Goal: Task Accomplishment & Management: Use online tool/utility

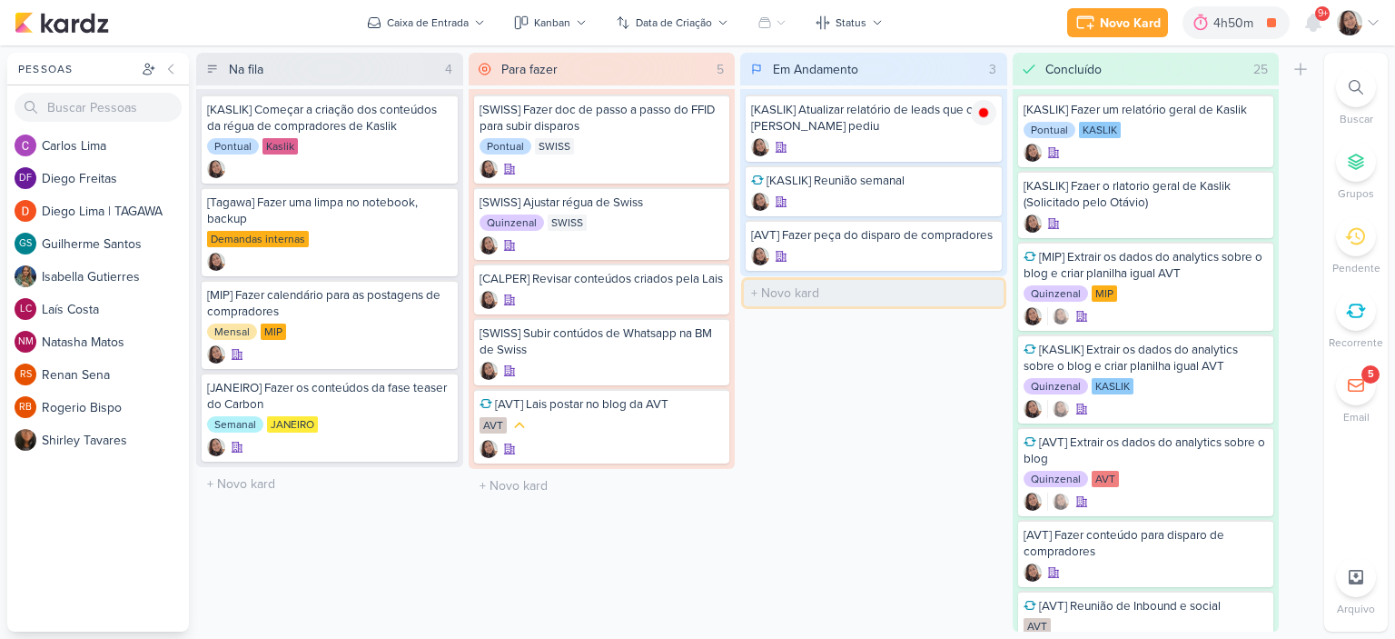
click at [839, 290] on input "text" at bounding box center [874, 293] width 260 height 26
click at [824, 332] on div "Em Andamento 3 Mover Para Esquerda Mover Para Direita [GEOGRAPHIC_DATA] [KASLIK…" at bounding box center [873, 342] width 267 height 579
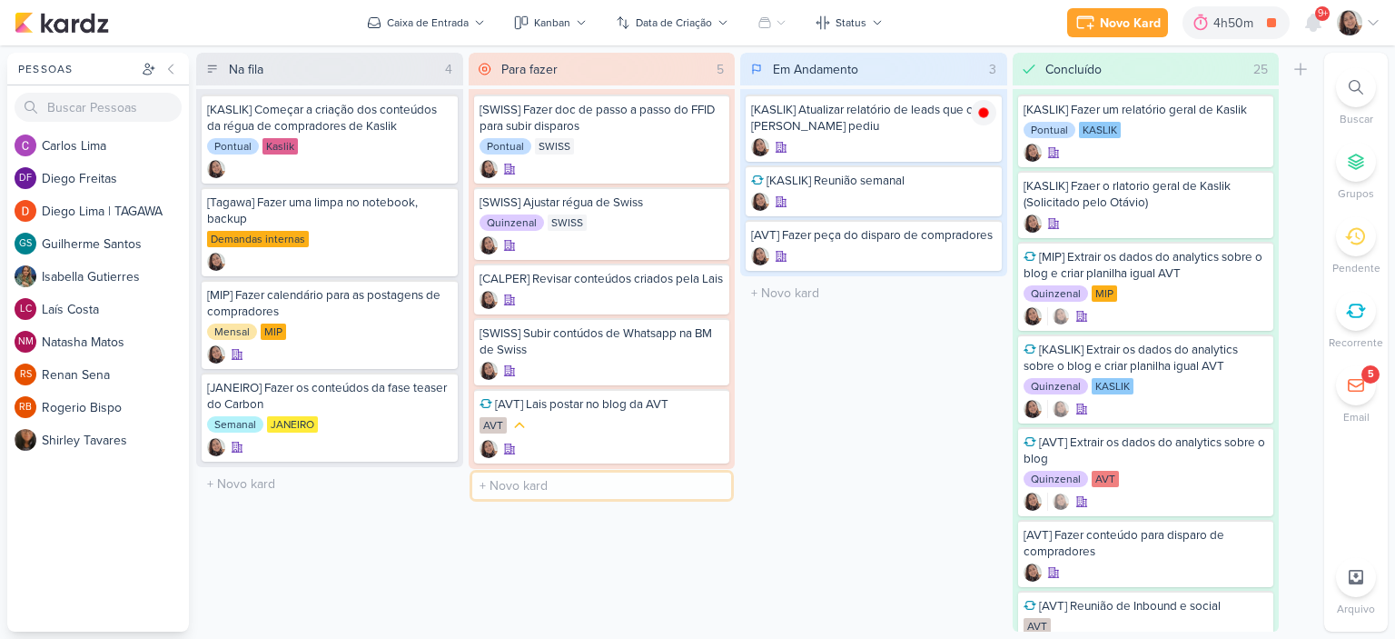
click at [534, 499] on input "text" at bounding box center [602, 485] width 260 height 26
type input "[SWISS] Revisar e ajustar cronograma de disparos"
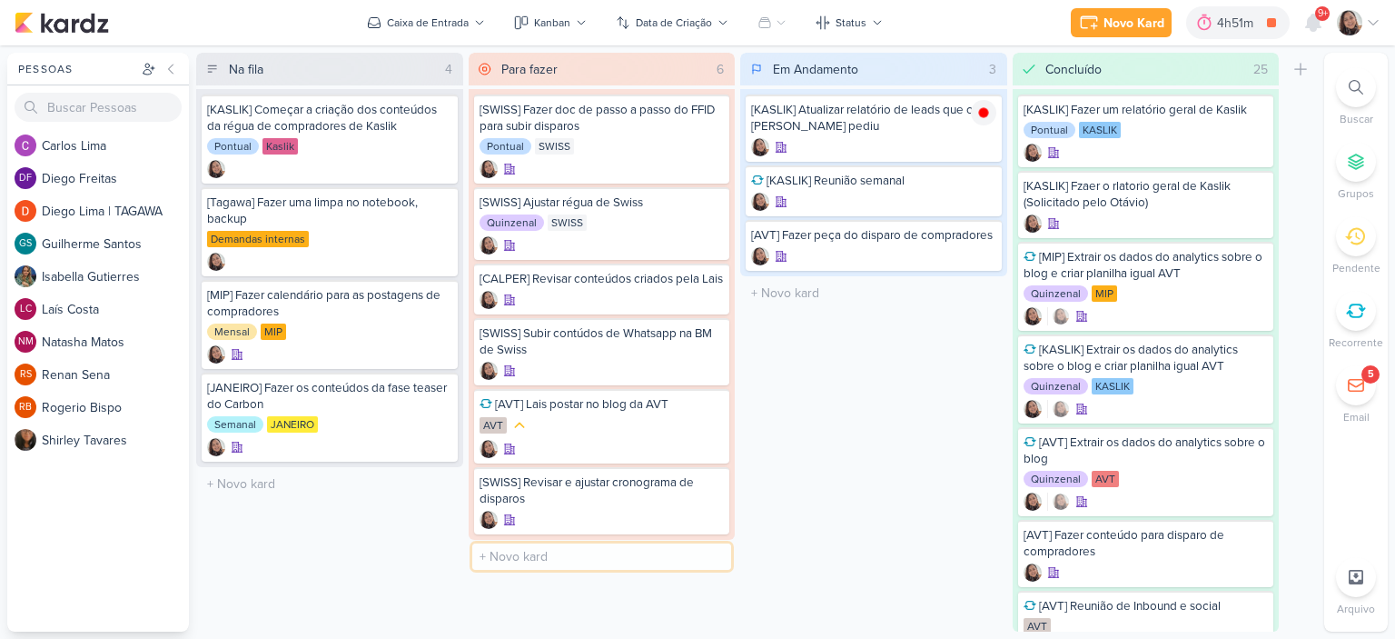
click at [618, 570] on input "text" at bounding box center [602, 556] width 260 height 26
type input "[SWISS] Fazer a pauta do blog"
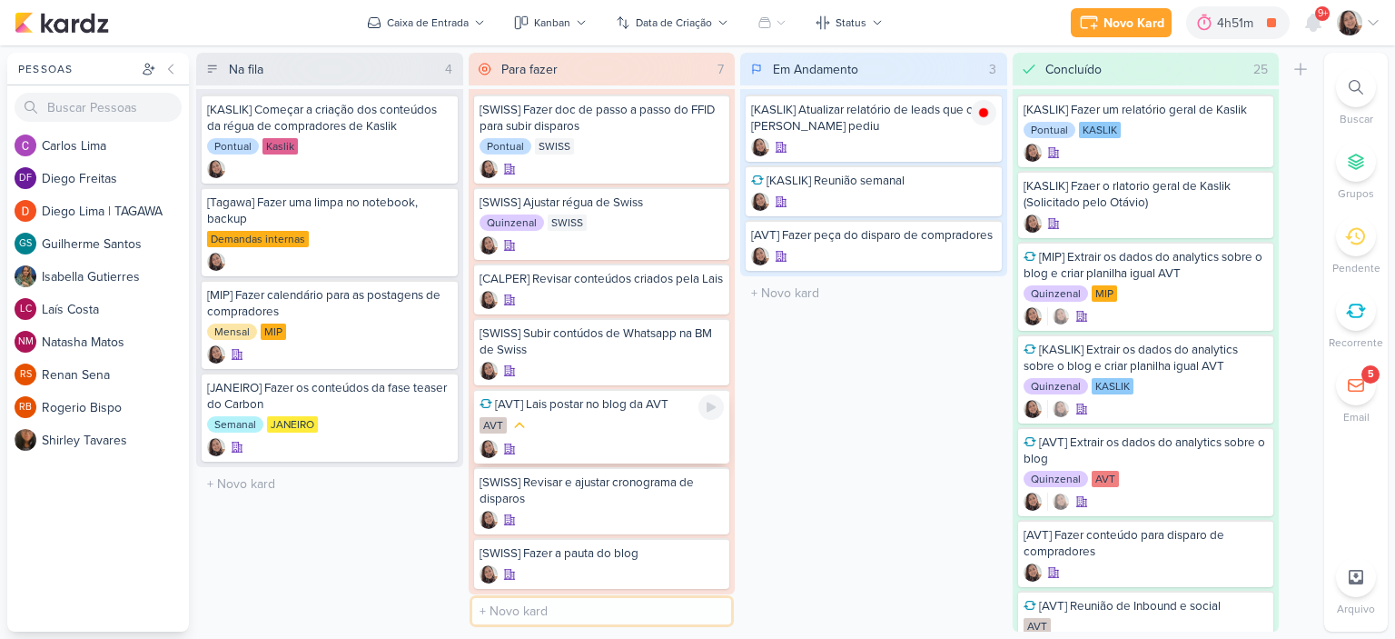
scroll to position [9, 0]
click at [580, 606] on input "text" at bounding box center [602, 611] width 260 height 26
type input "[KASLIK] Criar pautas para corretores"
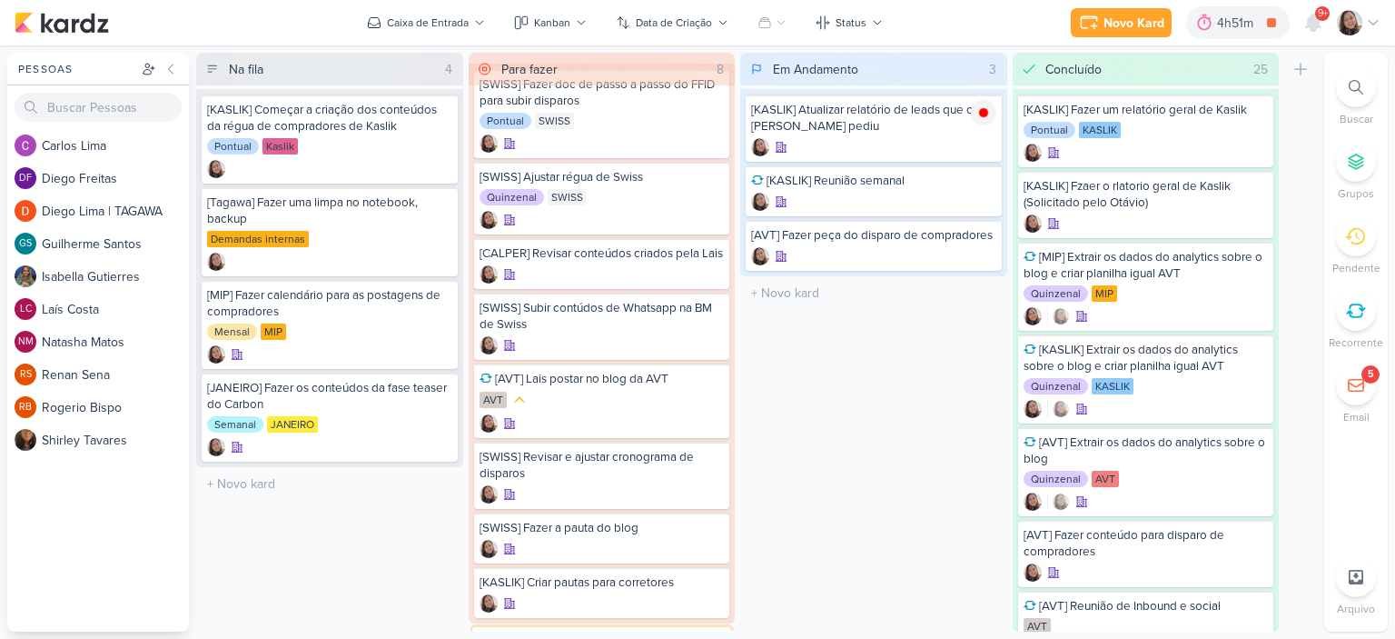
scroll to position [64, 0]
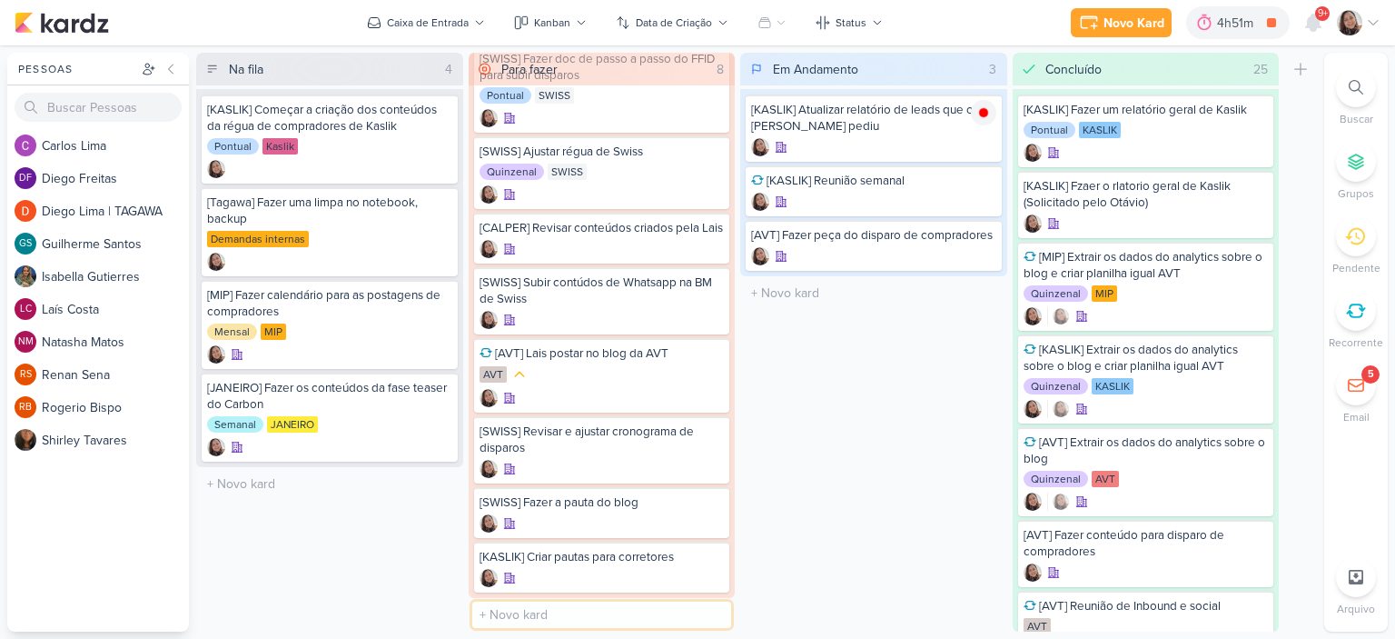
click at [612, 609] on input "text" at bounding box center [602, 614] width 260 height 26
type input "[KASLIK] Criar pautas para disparos de leads novos e antigos"
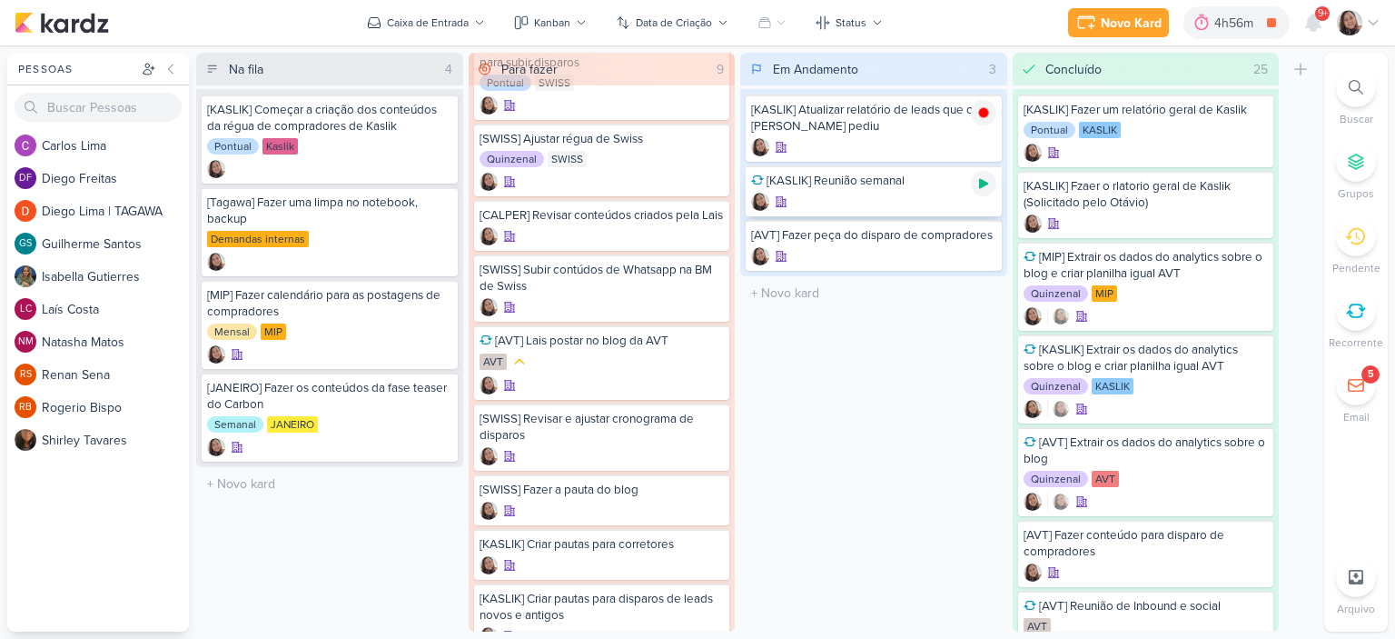
click at [980, 184] on icon at bounding box center [983, 184] width 9 height 10
click at [792, 290] on input "text" at bounding box center [874, 293] width 260 height 26
type input "[KASLIK] Ata da reunião"
click at [981, 295] on icon at bounding box center [983, 292] width 15 height 15
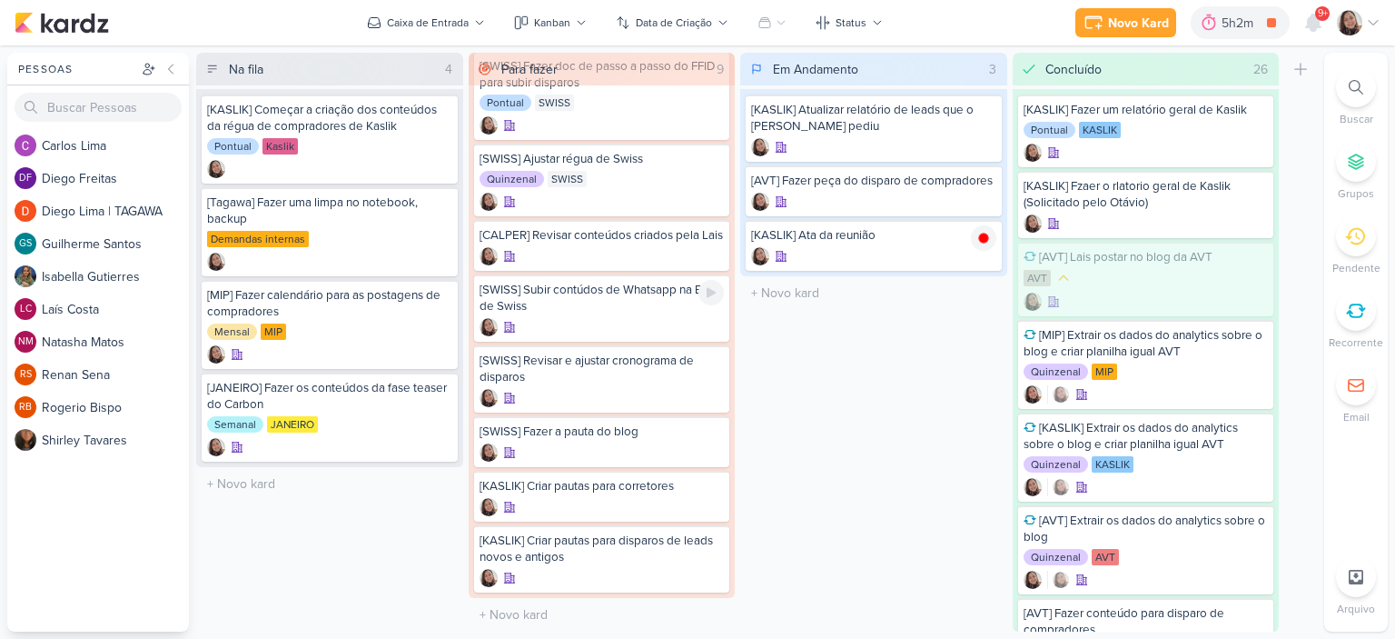
scroll to position [56, 0]
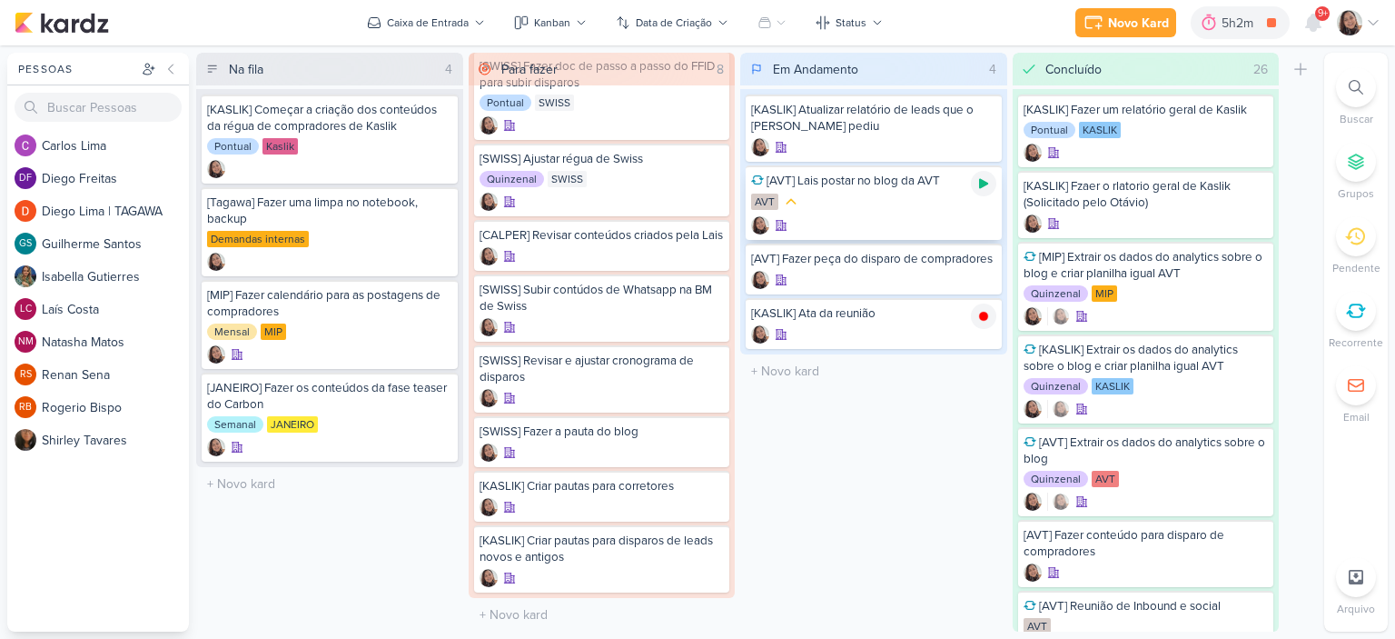
click at [984, 184] on icon at bounding box center [983, 184] width 9 height 10
